Goal: Navigation & Orientation: Find specific page/section

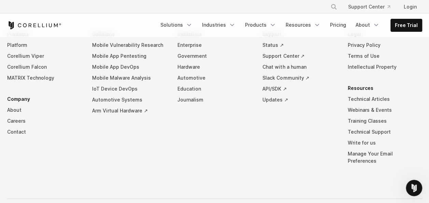
scroll to position [1213, 0]
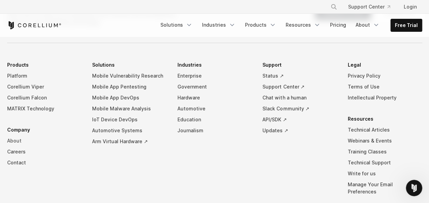
click at [13, 135] on link "About" at bounding box center [44, 140] width 74 height 11
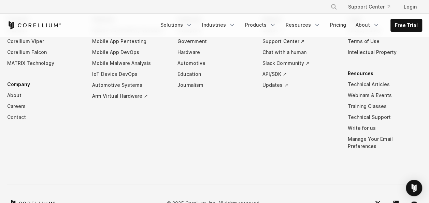
scroll to position [1264, 0]
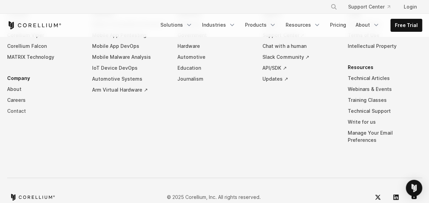
click at [19, 106] on link "Contact" at bounding box center [44, 111] width 74 height 11
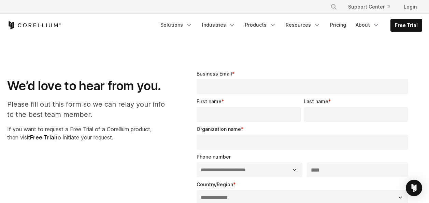
select select "**"
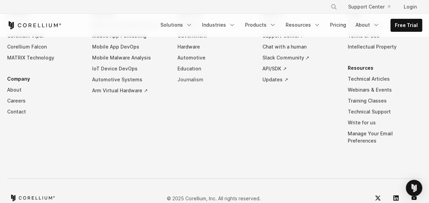
scroll to position [590, 0]
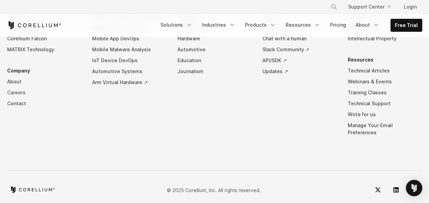
click at [22, 91] on link "Careers" at bounding box center [44, 92] width 74 height 11
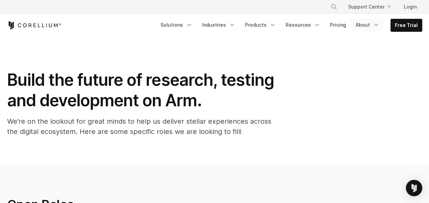
click at [366, 22] on link "About" at bounding box center [368, 25] width 32 height 12
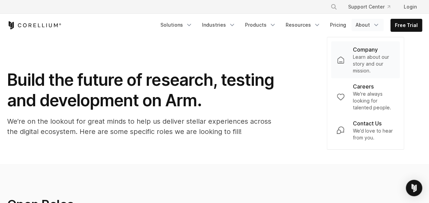
click at [366, 60] on p "Learn about our story and our mission." at bounding box center [374, 64] width 42 height 20
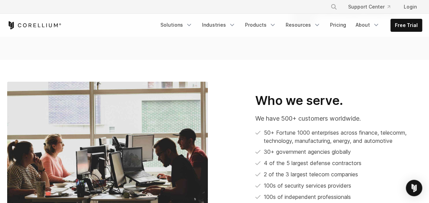
scroll to position [327, 0]
